Goal: Book appointment/travel/reservation

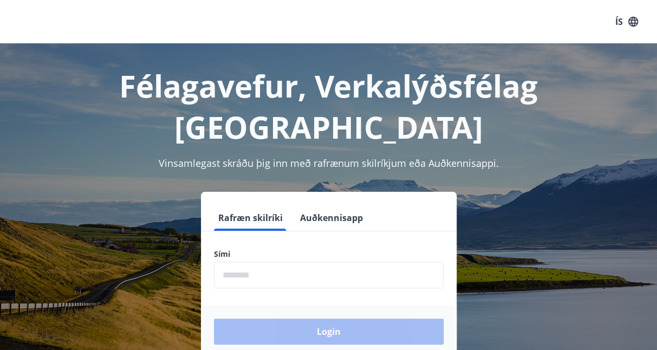
click at [272, 262] on input "phone" at bounding box center [329, 275] width 230 height 27
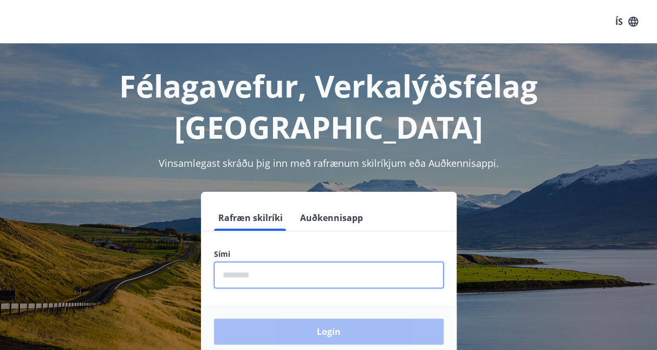
type input "********"
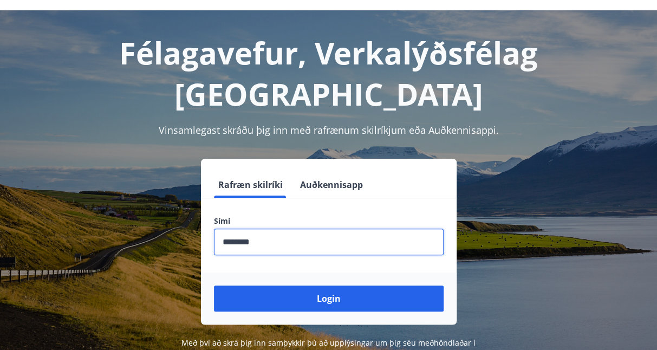
scroll to position [39, 0]
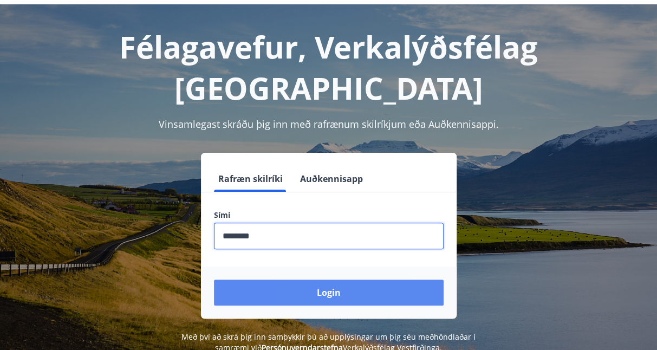
click at [396, 279] on button "Login" at bounding box center [329, 292] width 230 height 26
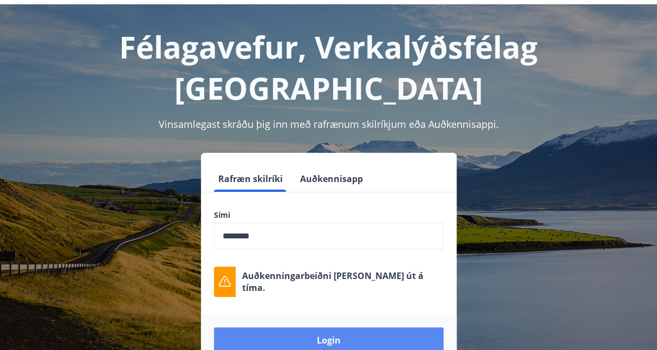
click at [331, 327] on button "Login" at bounding box center [329, 340] width 230 height 26
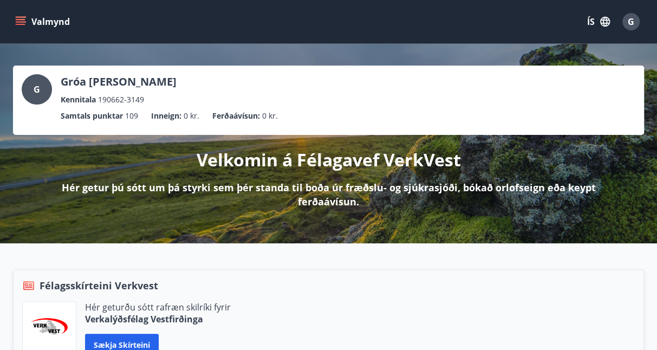
click at [20, 24] on icon "menu" at bounding box center [21, 24] width 10 height 1
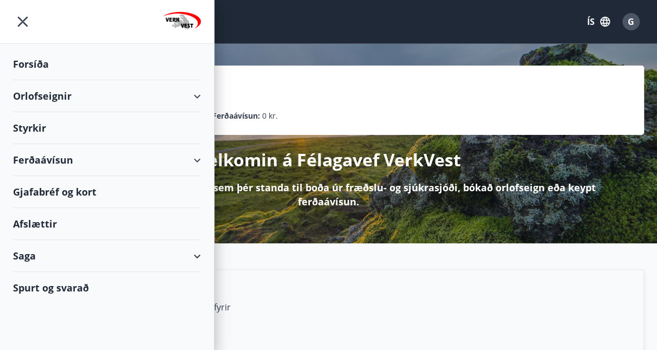
click at [196, 99] on div "Orlofseignir" at bounding box center [107, 96] width 188 height 32
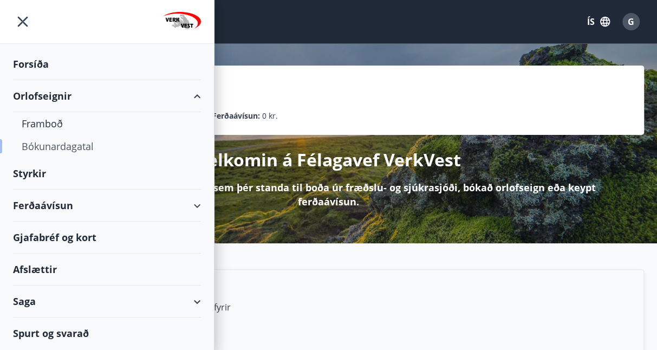
click at [78, 152] on div "Bókunardagatal" at bounding box center [107, 146] width 171 height 23
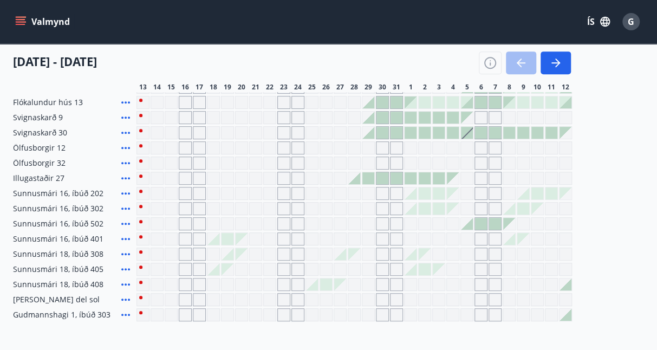
scroll to position [205, 0]
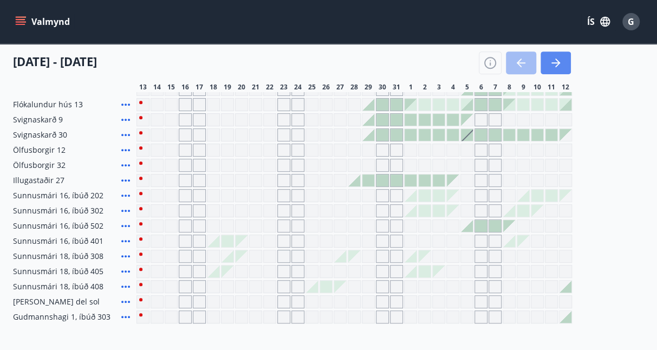
click at [551, 74] on button "button" at bounding box center [555, 62] width 30 height 23
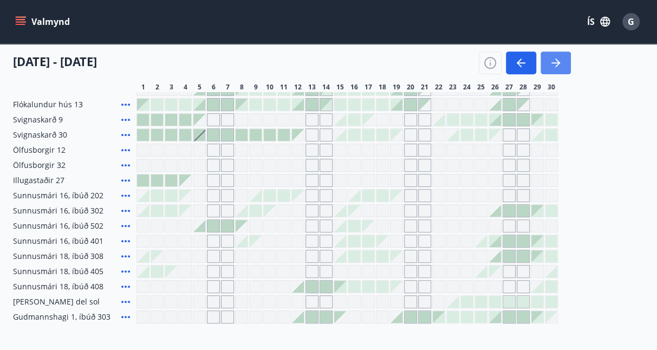
click at [559, 70] on button "button" at bounding box center [555, 62] width 30 height 23
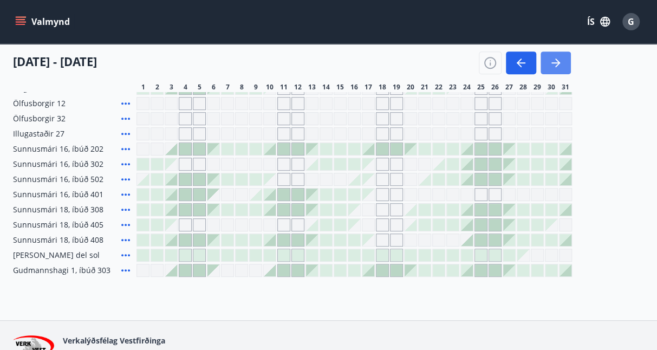
scroll to position [251, 0]
